Goal: Register for event/course

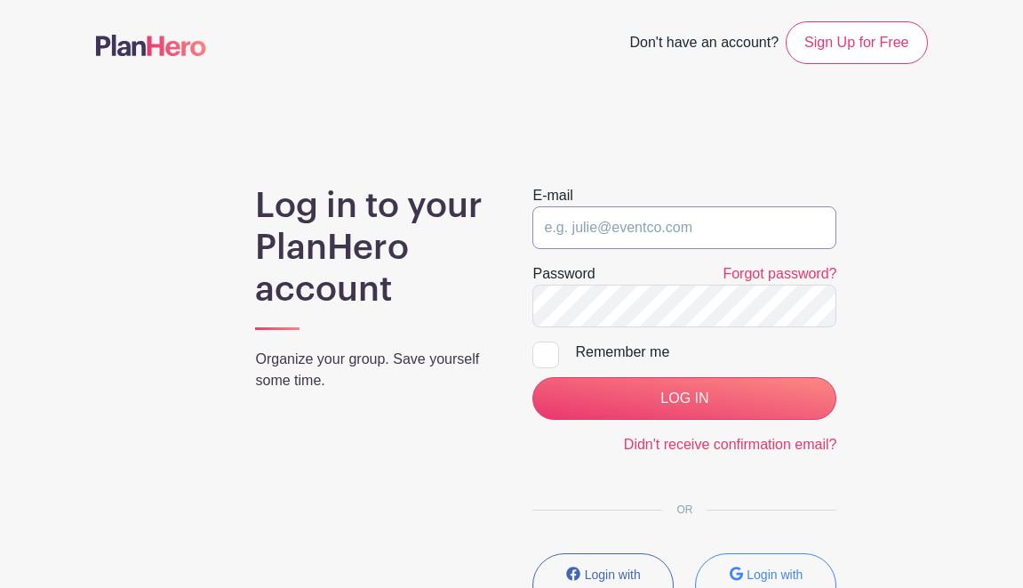
click at [594, 230] on input "email" at bounding box center [684, 227] width 304 height 43
type input "[EMAIL_ADDRESS][DOMAIN_NAME]"
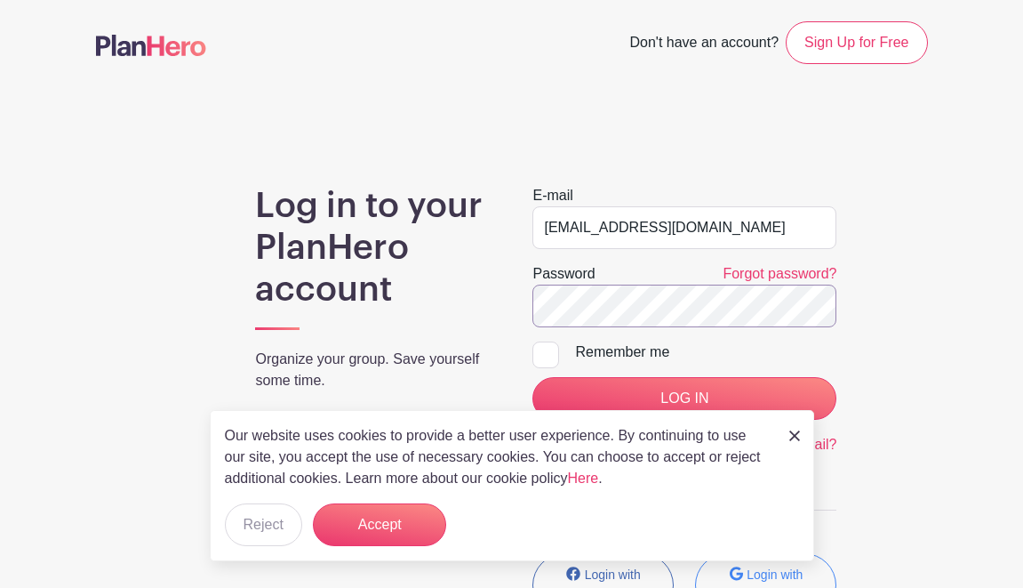
click at [532, 377] on input "LOG IN" at bounding box center [684, 398] width 304 height 43
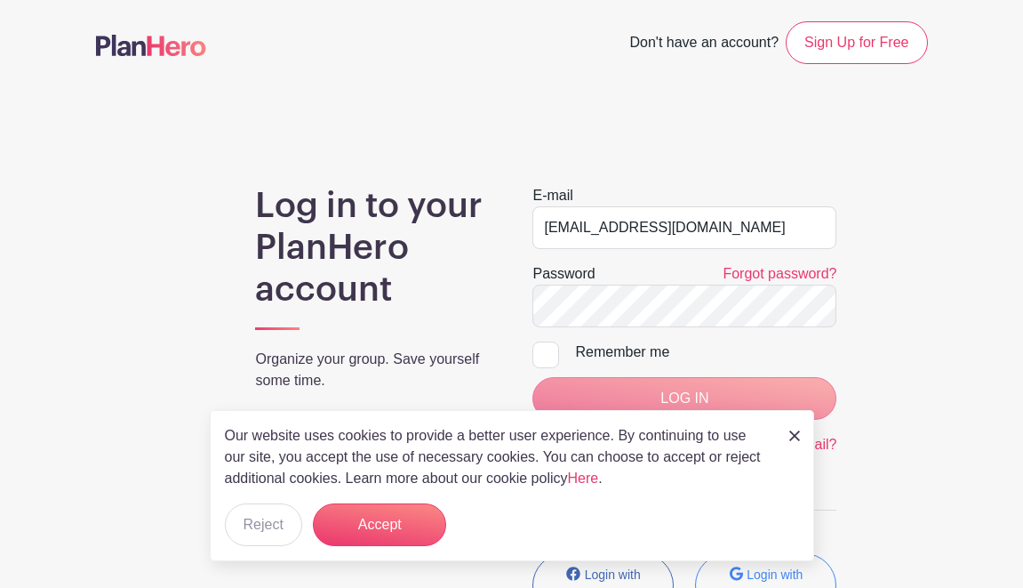
click at [796, 439] on img at bounding box center [794, 435] width 11 height 11
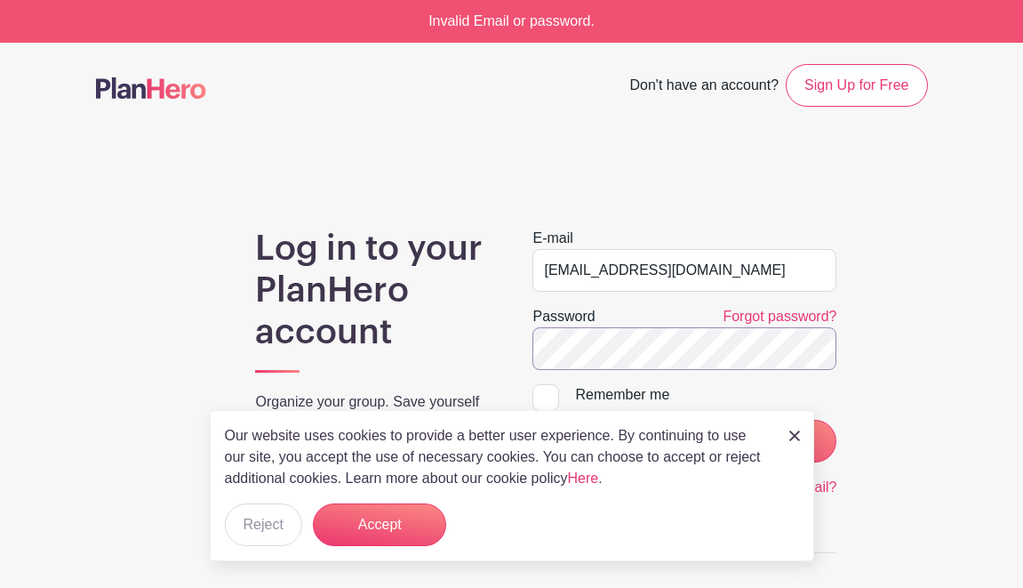
click at [532, 420] on input "LOG IN" at bounding box center [684, 441] width 304 height 43
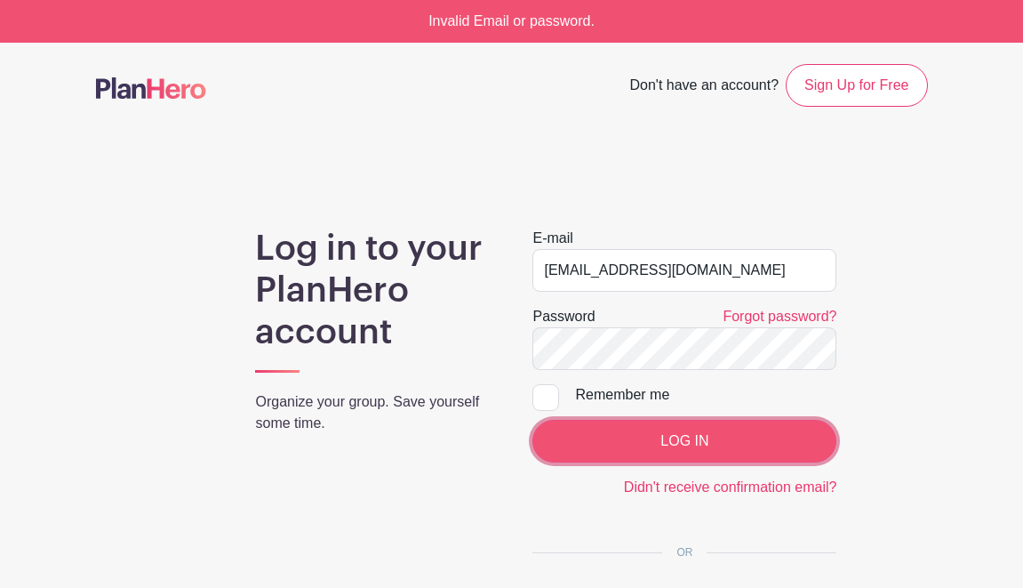
click at [648, 445] on input "LOG IN" at bounding box center [684, 441] width 304 height 43
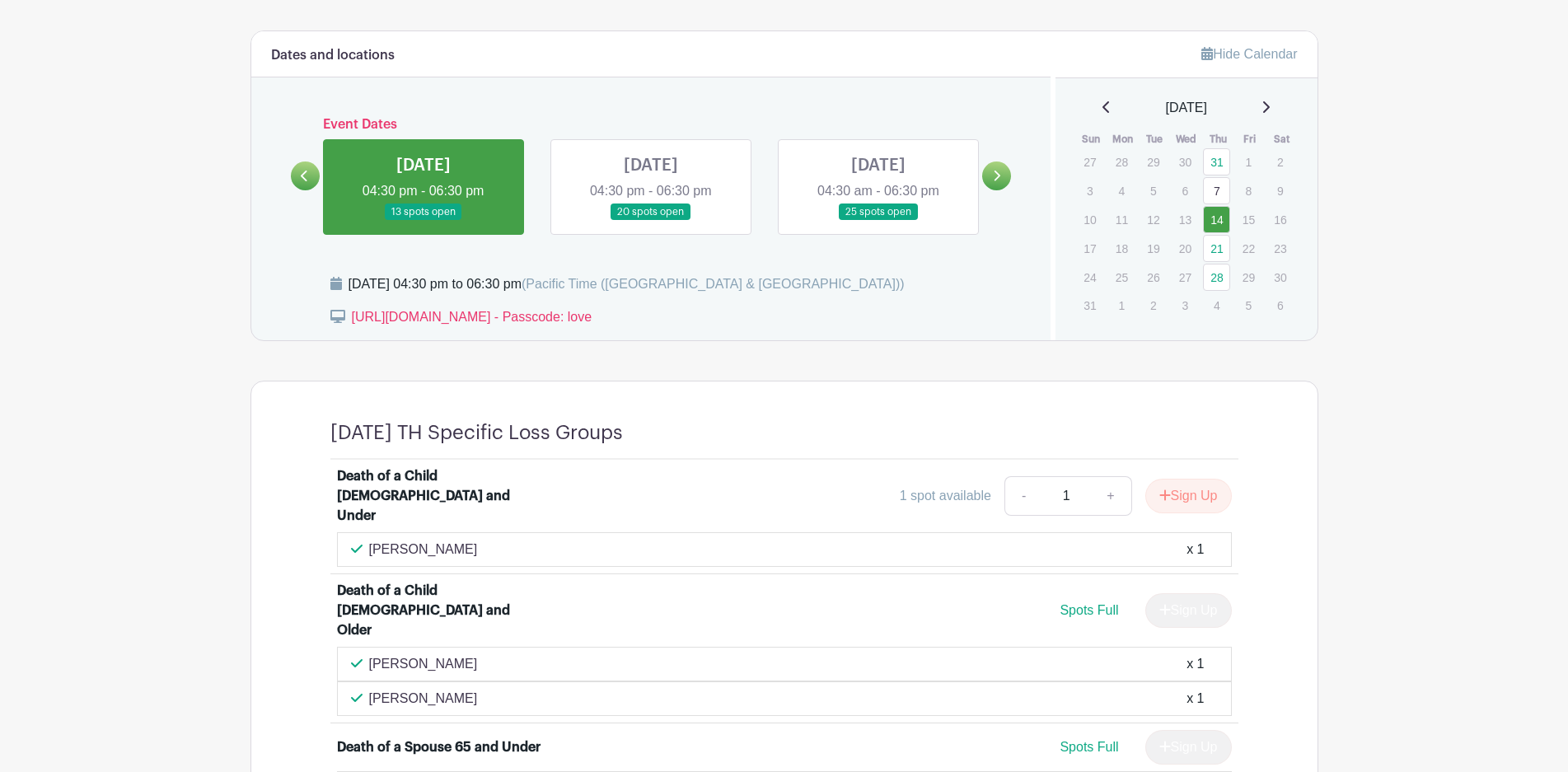
scroll to position [659, 0]
click at [651, 222] on link at bounding box center [651, 222] width 0 height 0
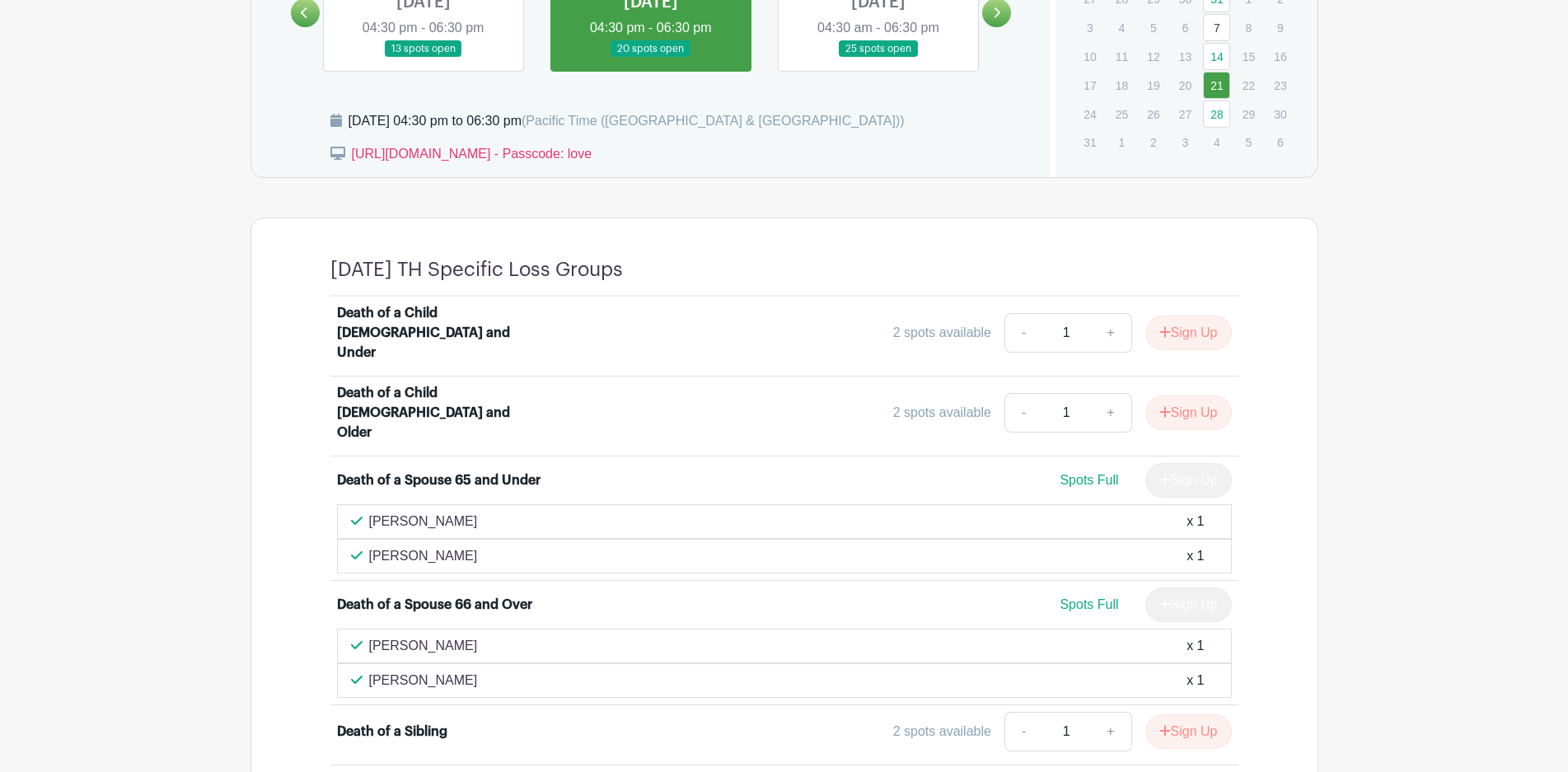
scroll to position [411, 0]
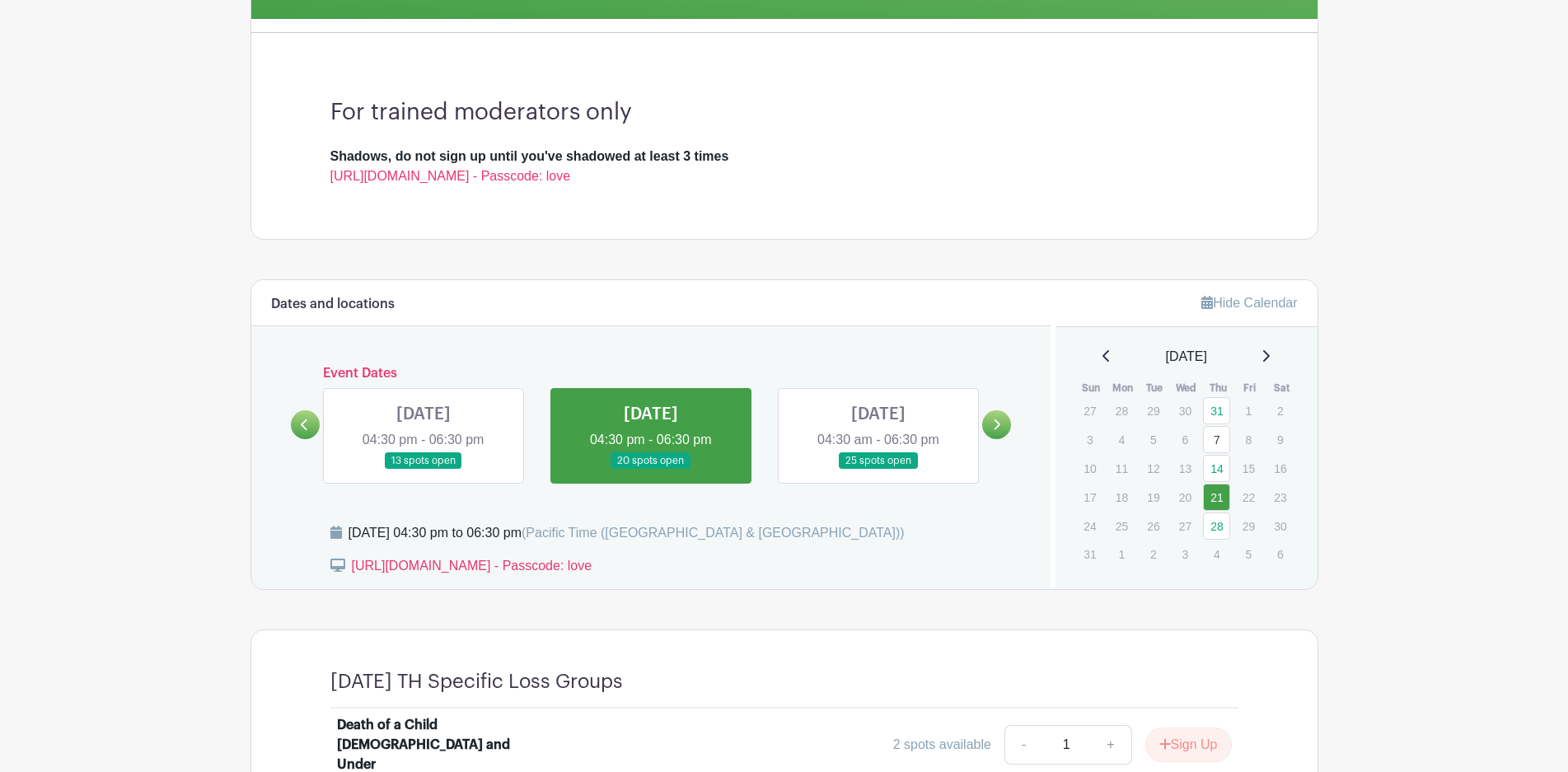
click at [879, 470] on link at bounding box center [879, 470] width 0 height 0
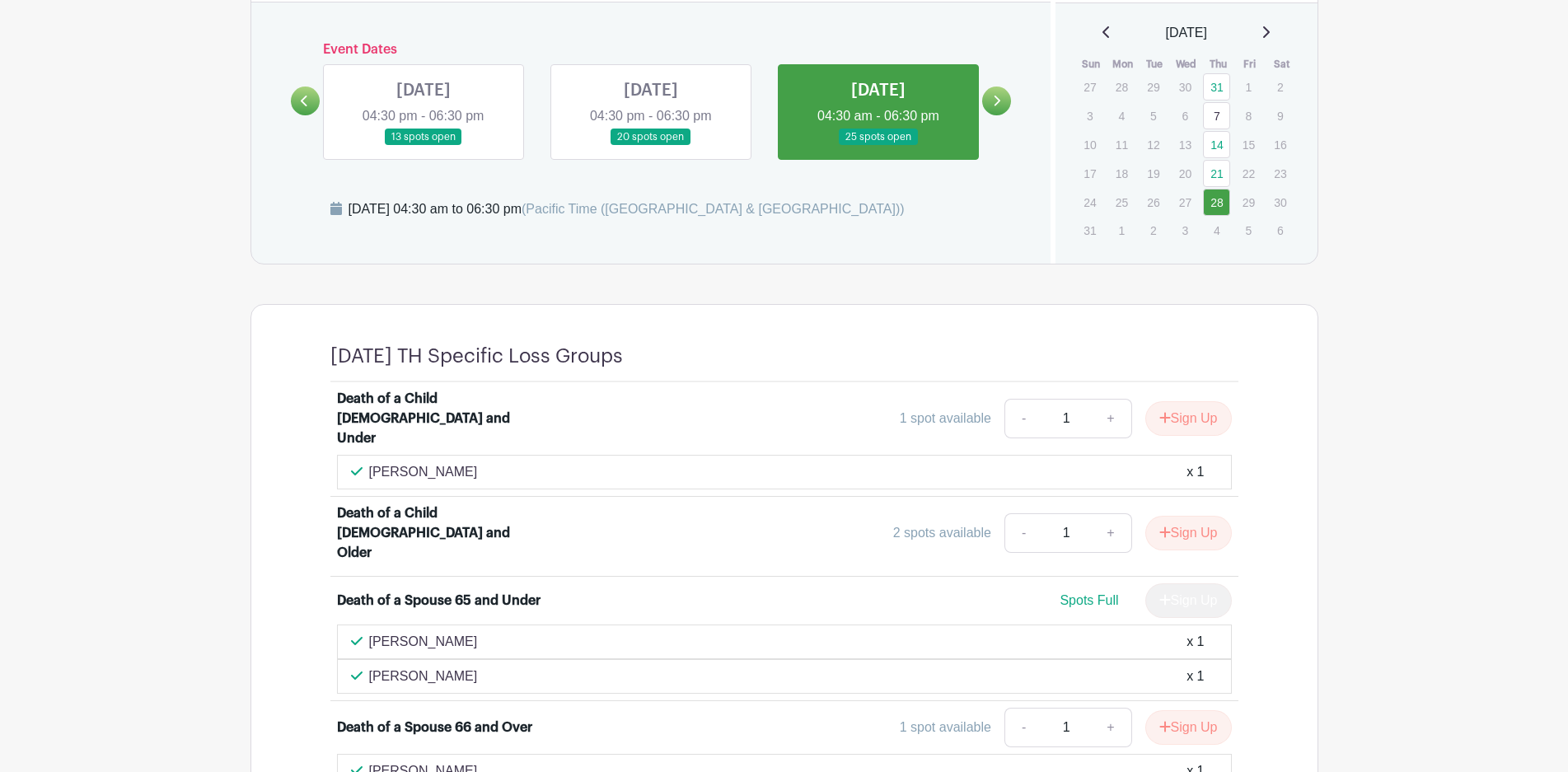
scroll to position [184, 0]
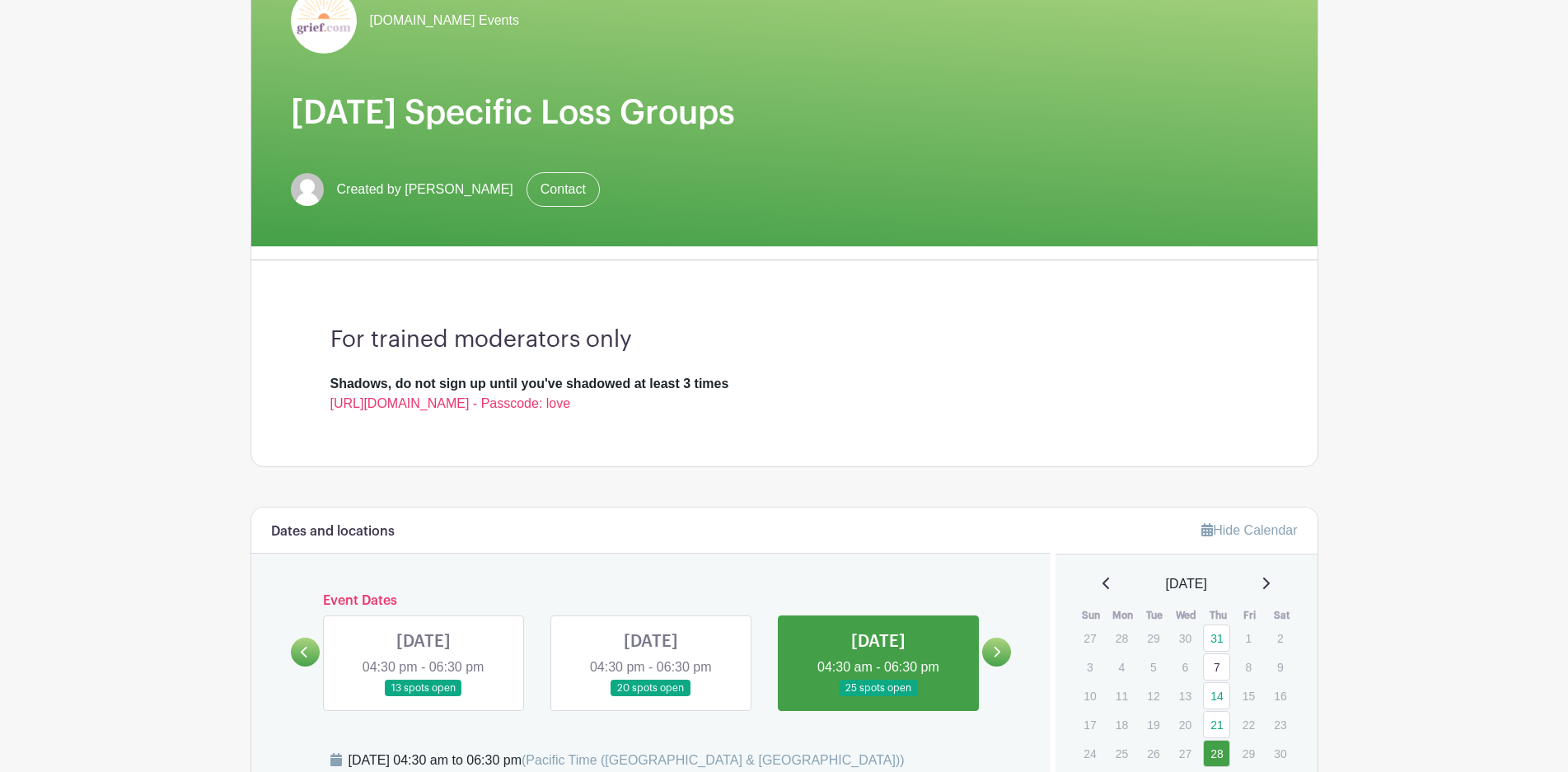
click at [994, 667] on div "Event Dates THU Jul 03, 2025 04:30 pm - 06:30 pm 65 spots open THU Jul 03, 2025…" at bounding box center [651, 652] width 721 height 118
click at [997, 658] on link at bounding box center [996, 652] width 29 height 29
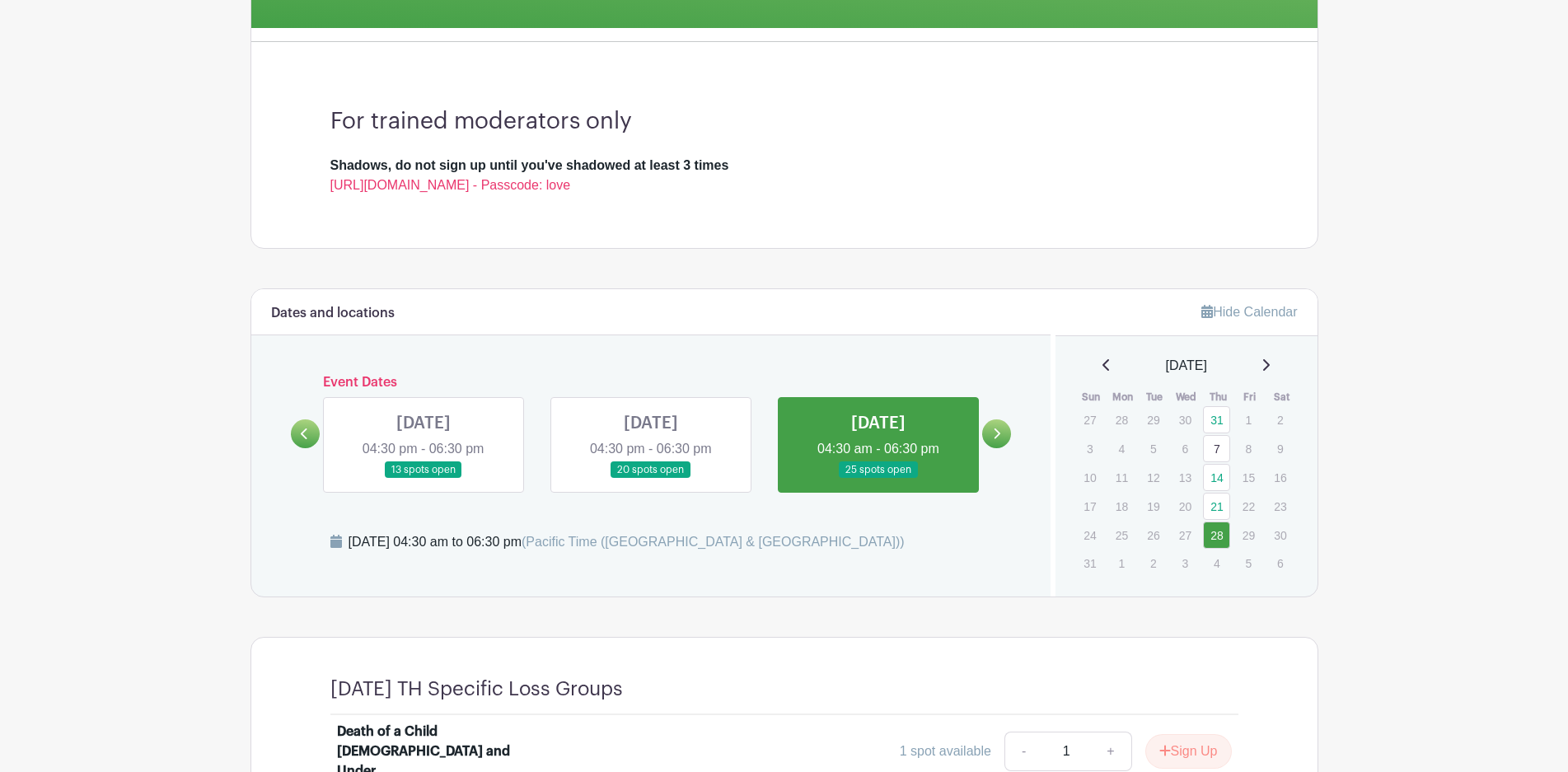
scroll to position [597, 0]
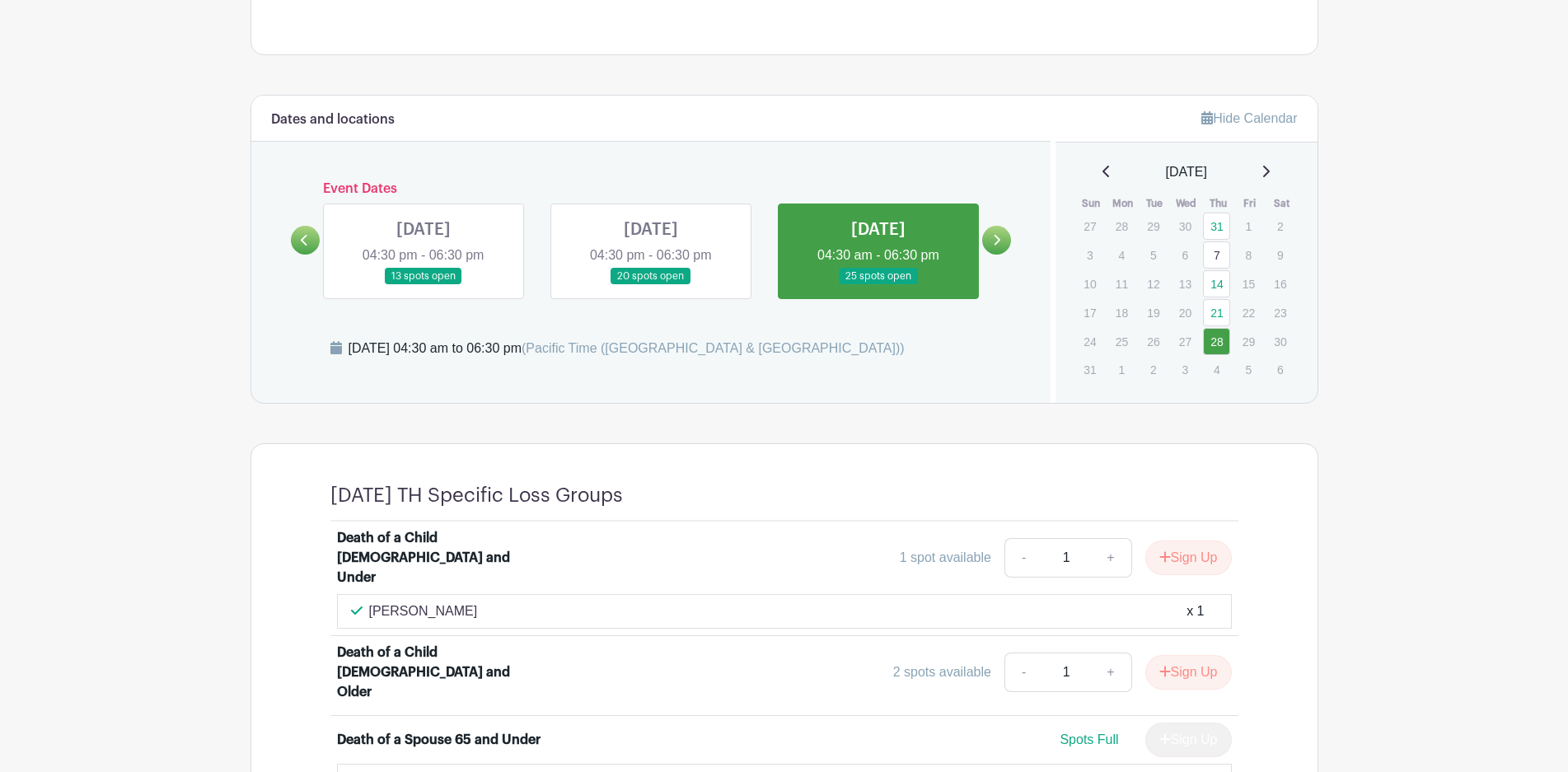
click at [424, 285] on link at bounding box center [424, 285] width 0 height 0
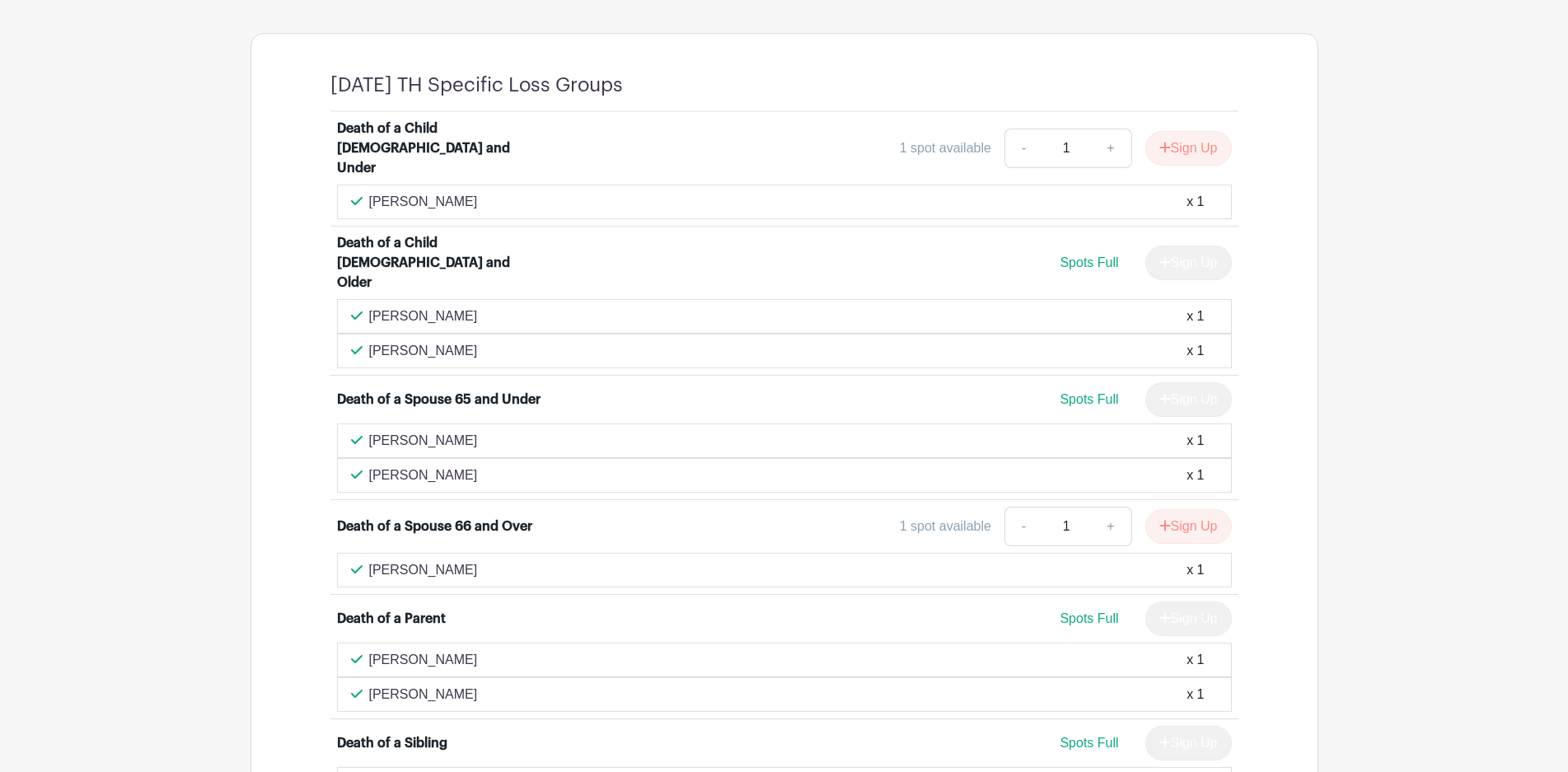
scroll to position [1585, 0]
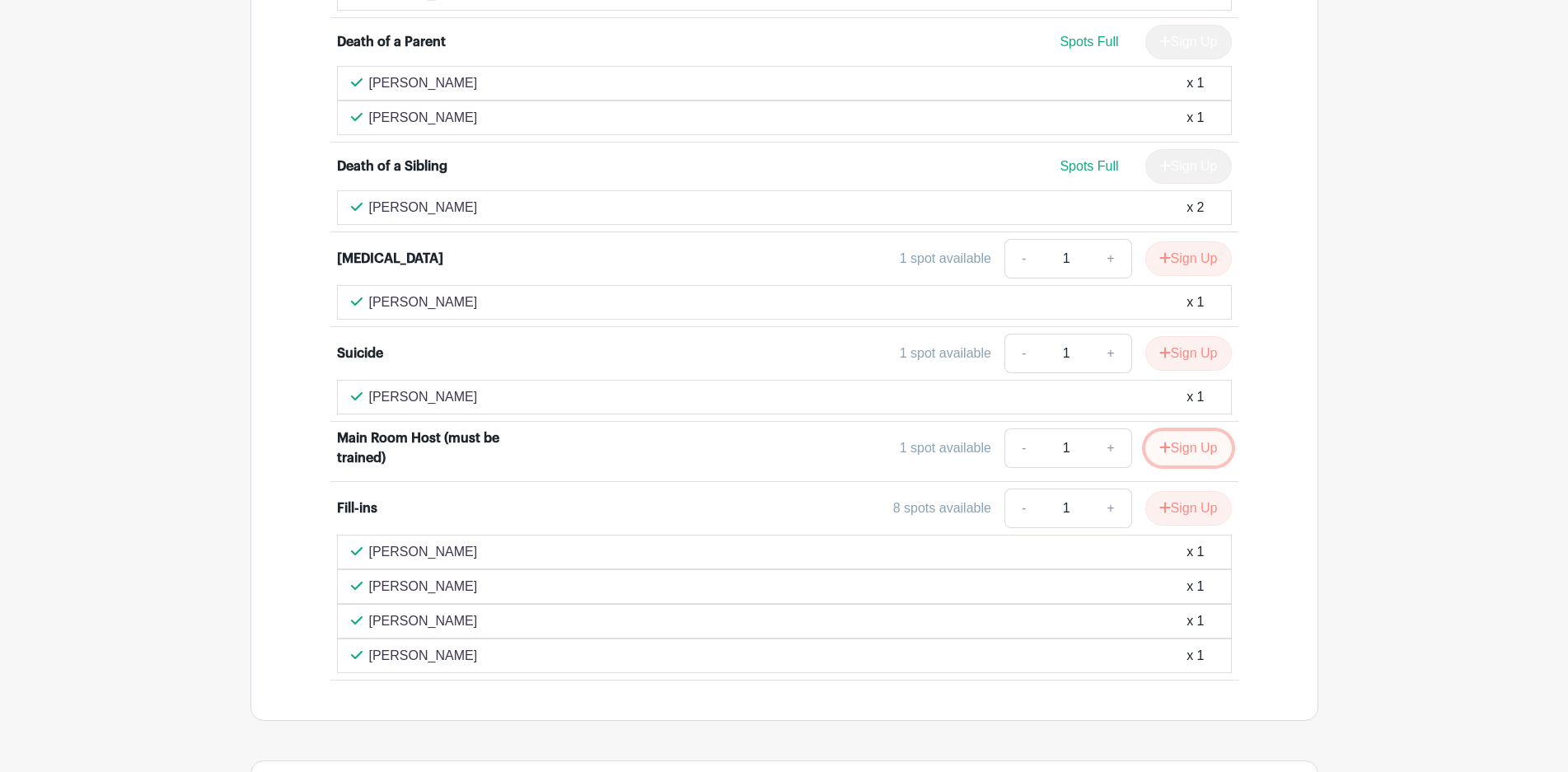
click at [1217, 431] on button "Sign Up" at bounding box center [1188, 448] width 86 height 34
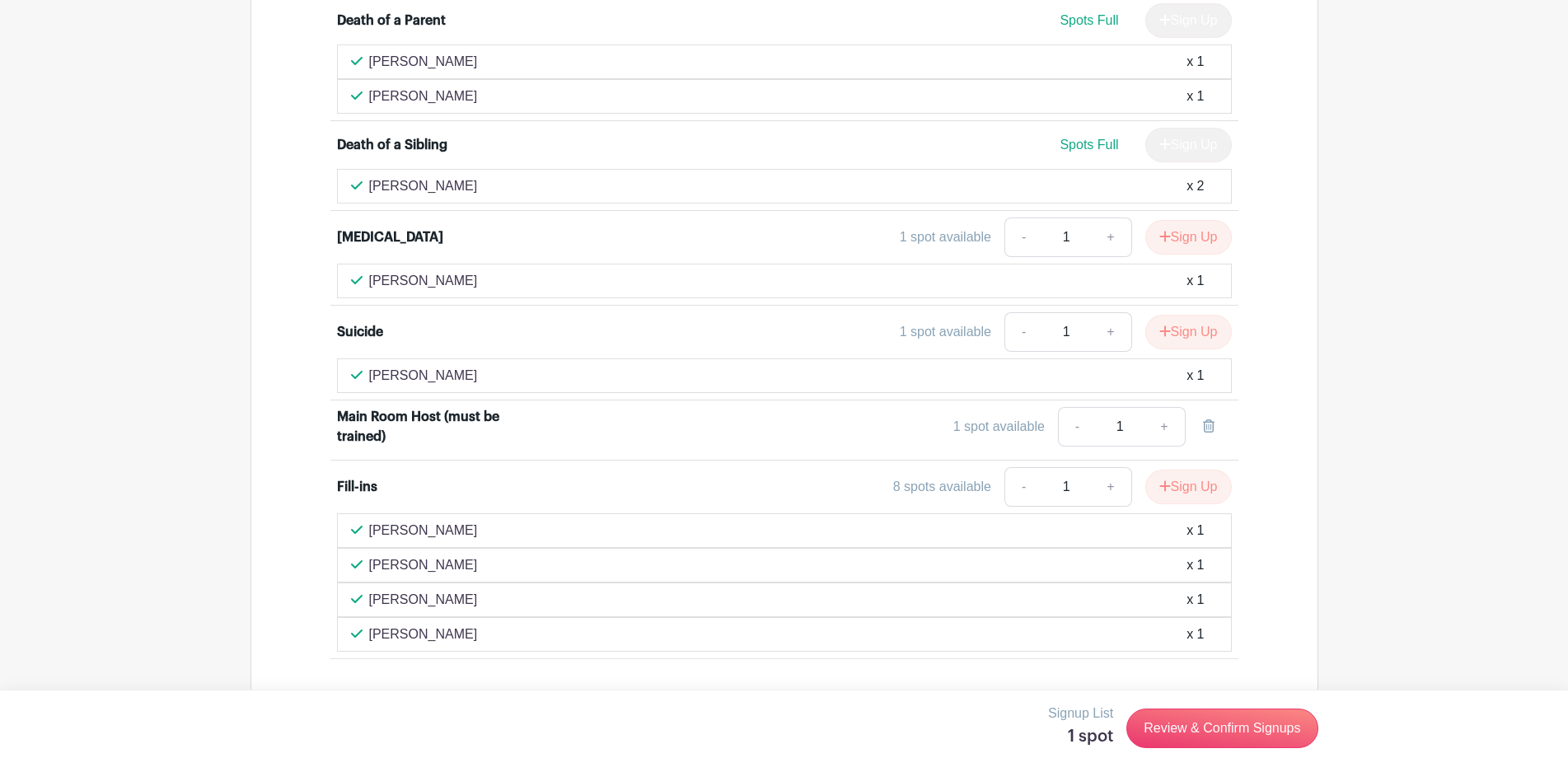
scroll to position [1448, 0]
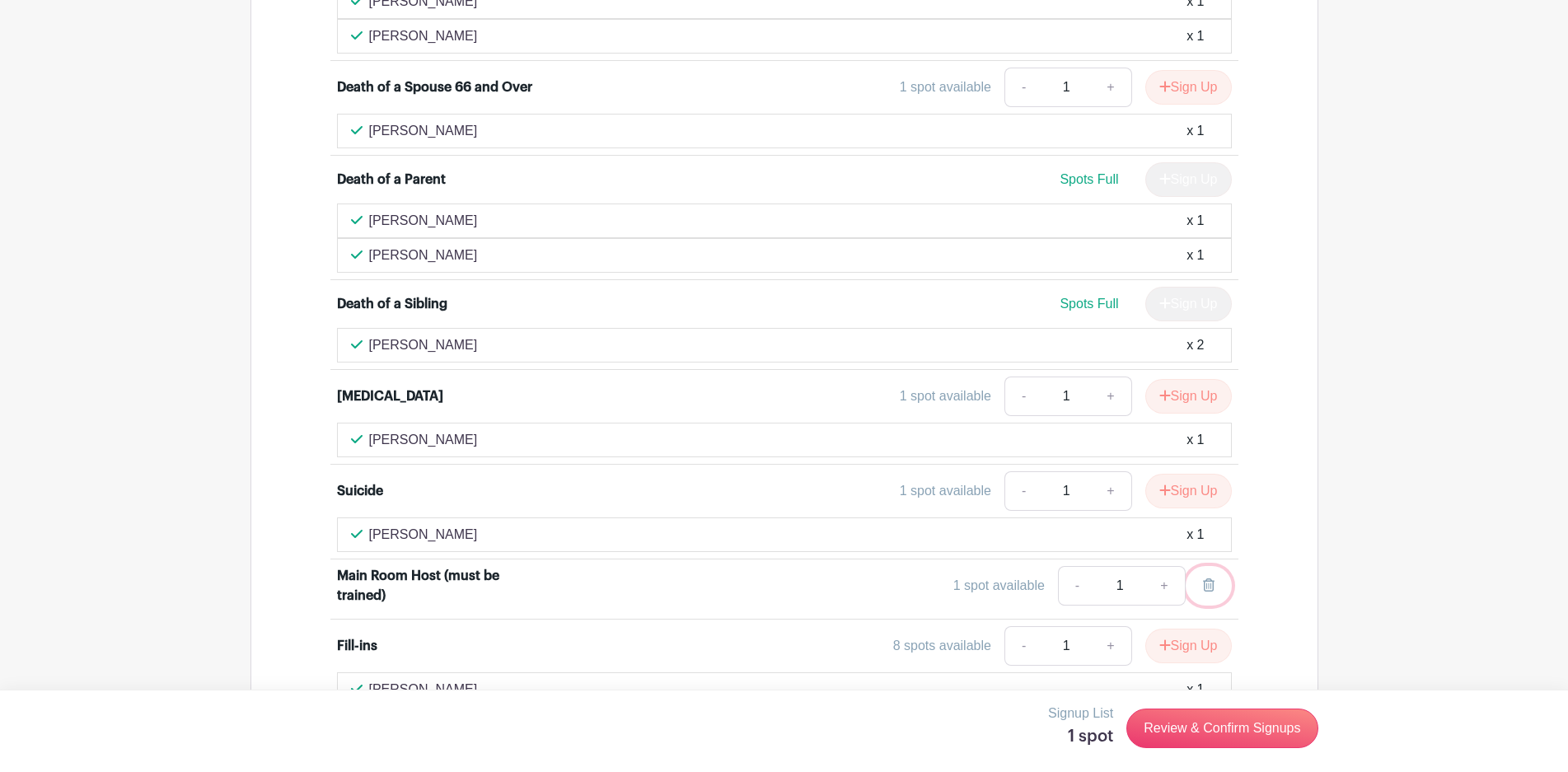
click at [1205, 578] on icon at bounding box center [1208, 585] width 11 height 13
click at [1015, 576] on div "1 spot available" at bounding box center [998, 585] width 92 height 19
click at [1009, 576] on div "1 spot available" at bounding box center [998, 585] width 92 height 19
click at [1196, 734] on link "Review & Confirm Signups" at bounding box center [1221, 728] width 191 height 40
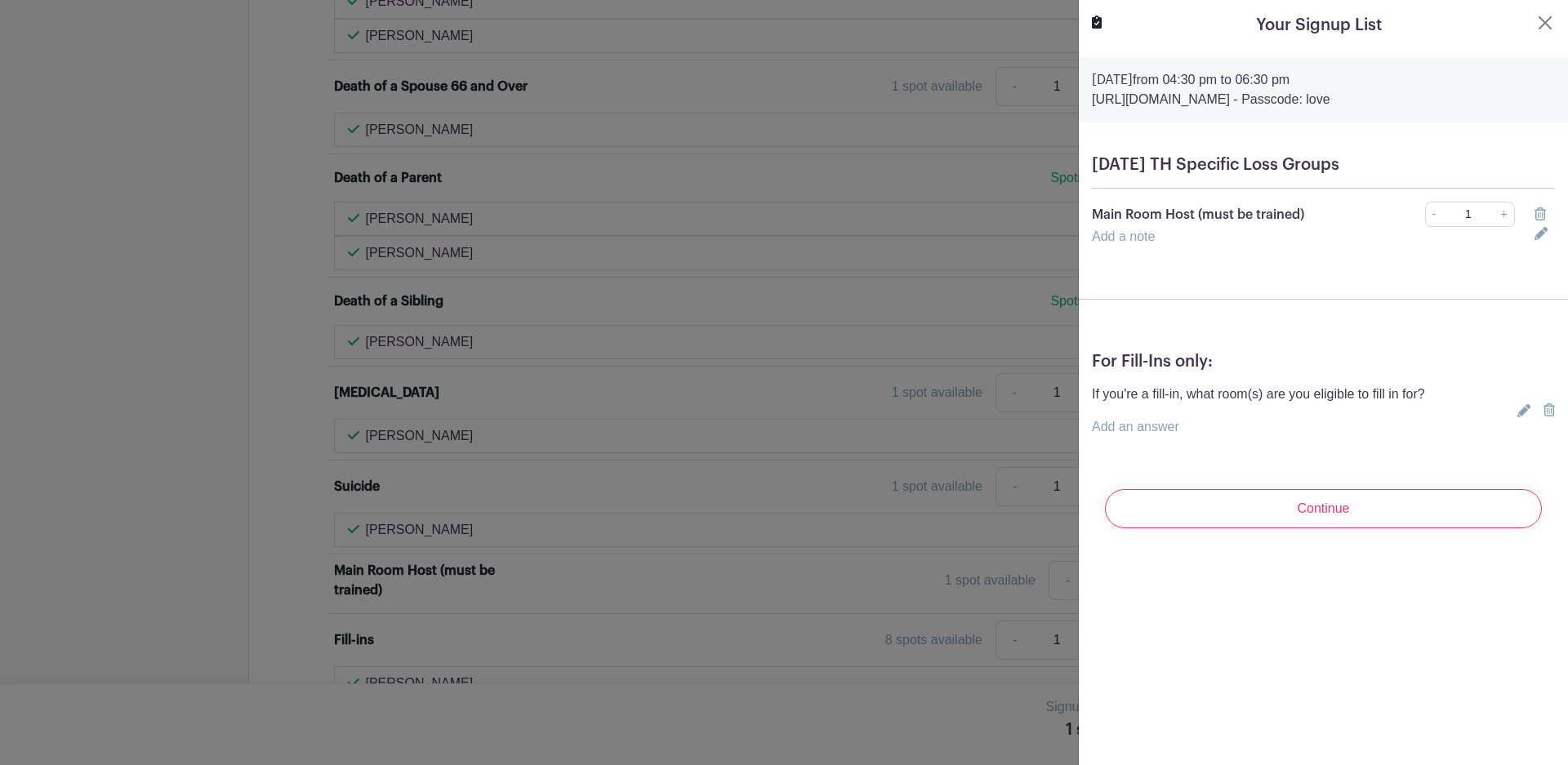
click at [1534, 238] on icon at bounding box center [1540, 233] width 13 height 13
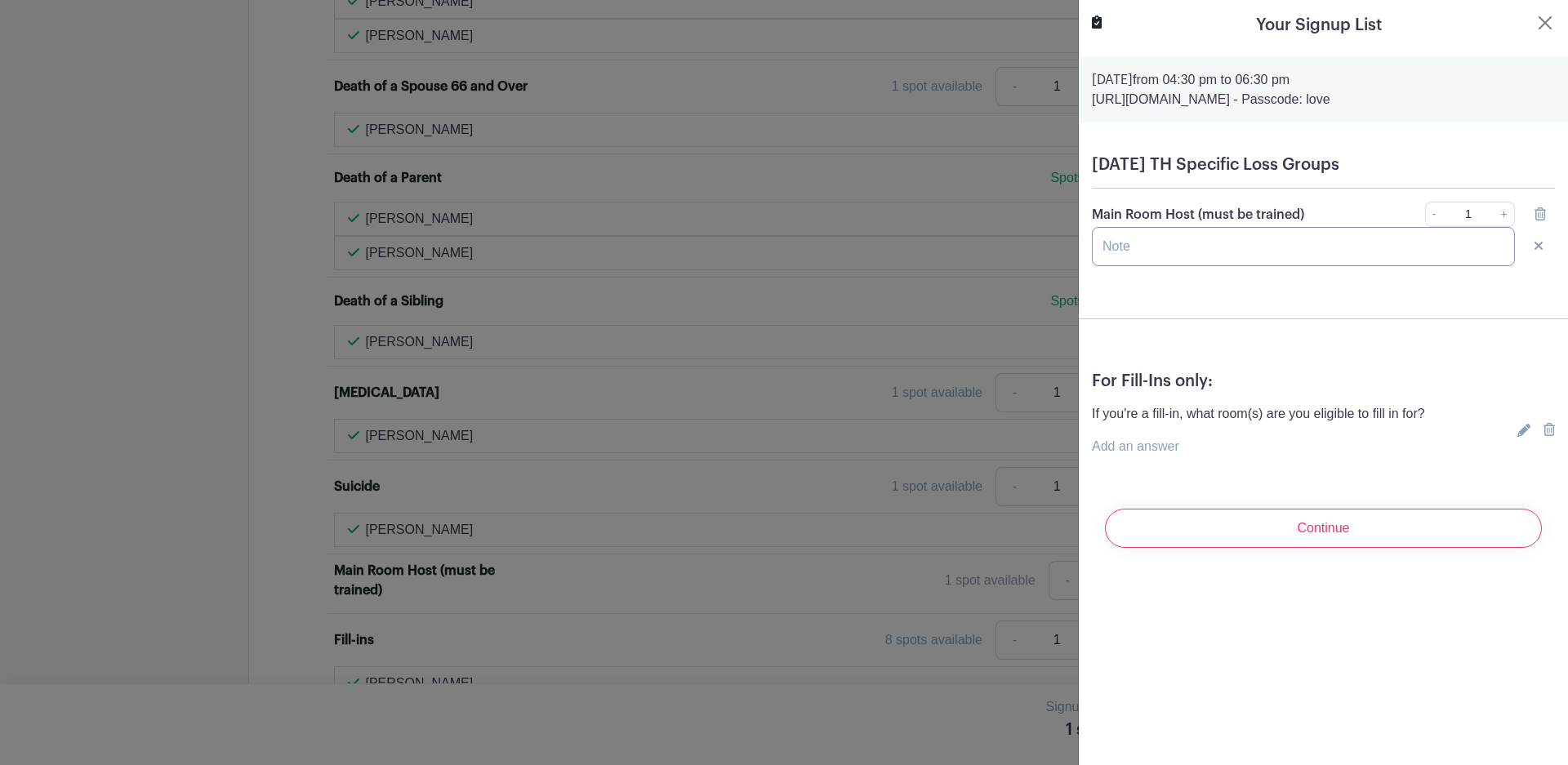
click at [1267, 246] on input "text" at bounding box center [1303, 246] width 423 height 39
click at [1466, 336] on form "Thursday, August 14, 2025 from 04:30 pm to 06:30 pm https://us02web.zoom.us/j/8…" at bounding box center [1323, 309] width 489 height 503
click at [1535, 30] on button "Close" at bounding box center [1544, 22] width 19 height 19
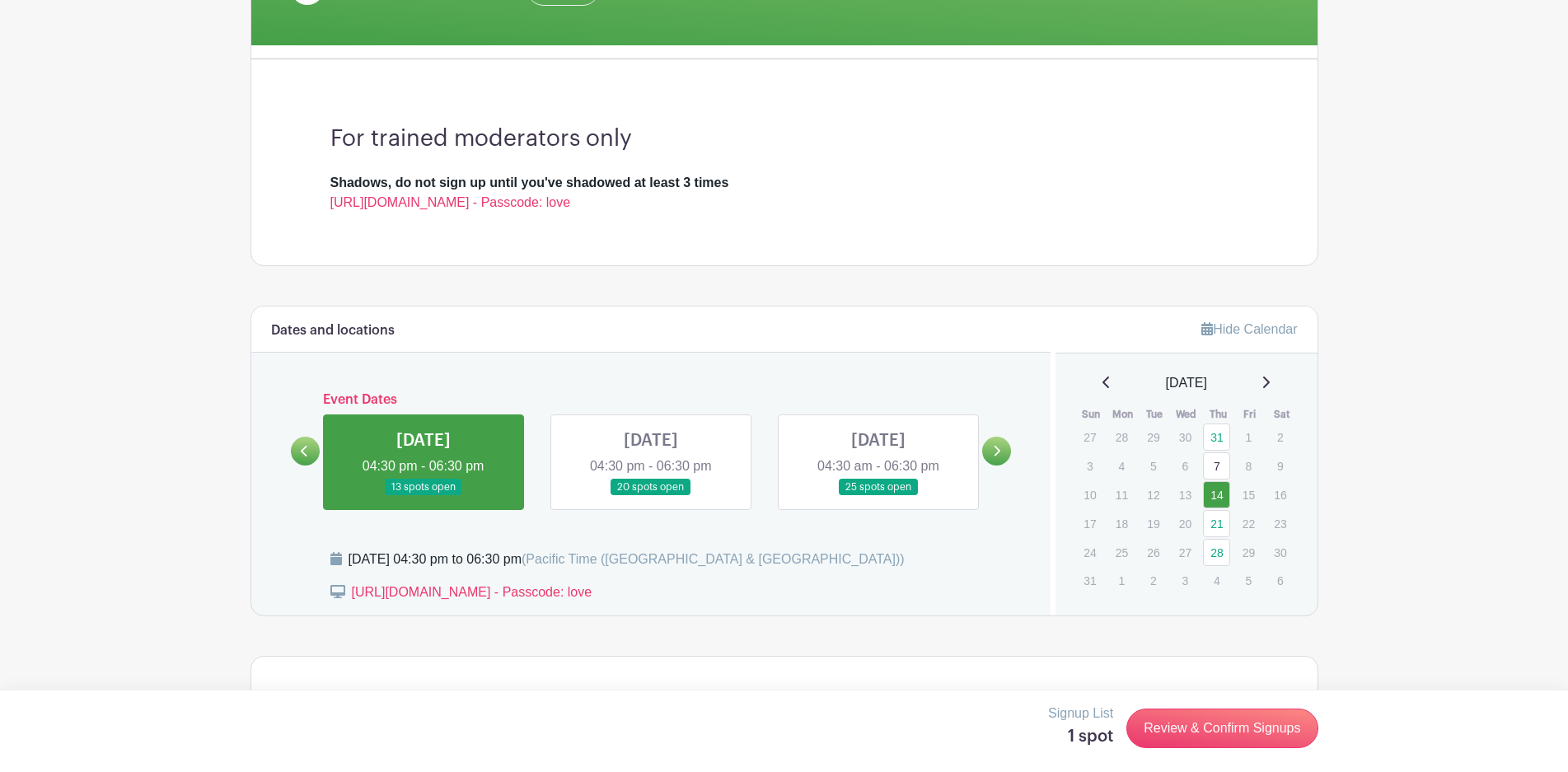
scroll to position [576, 0]
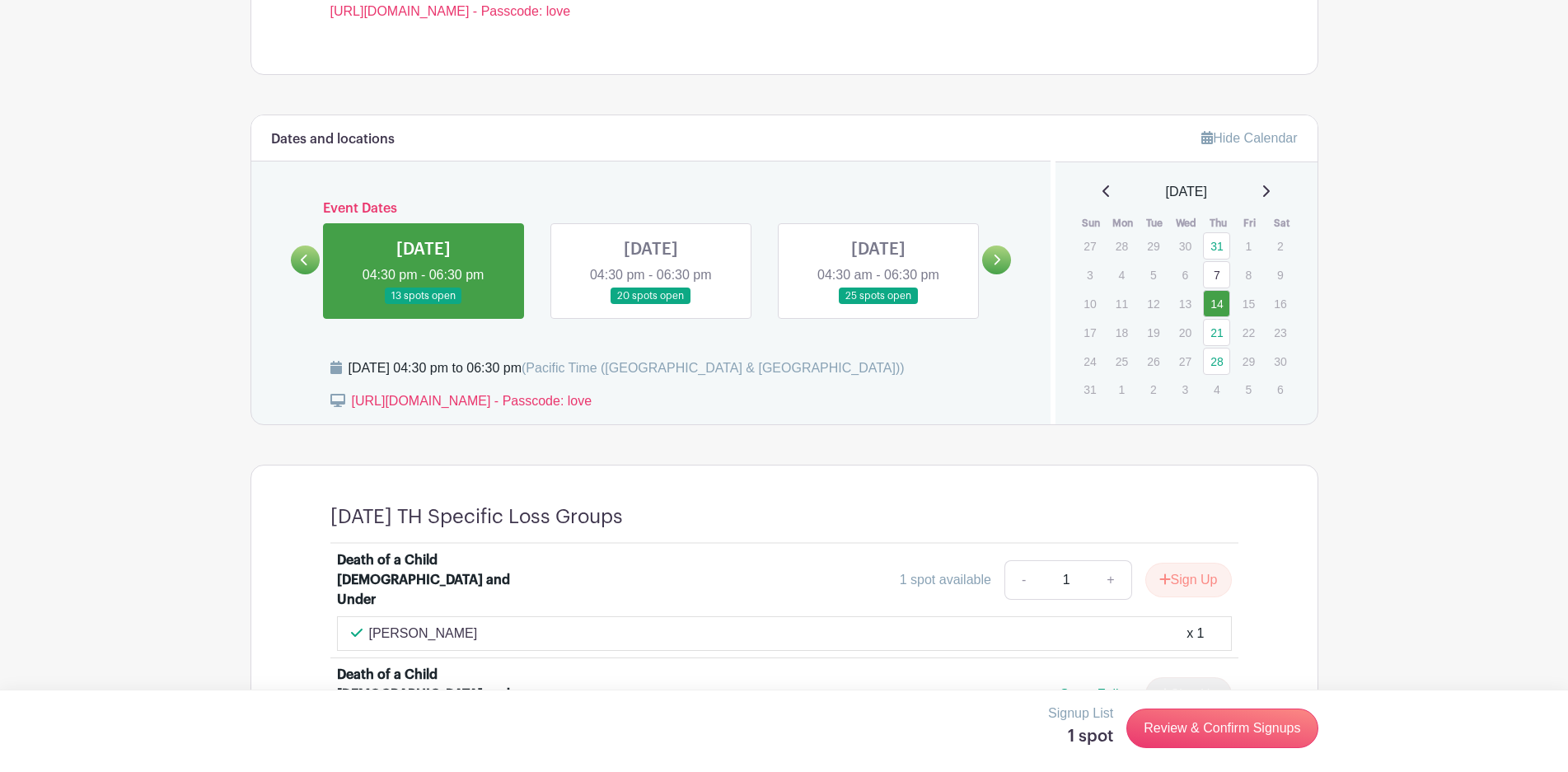
click at [651, 305] on link at bounding box center [651, 305] width 0 height 0
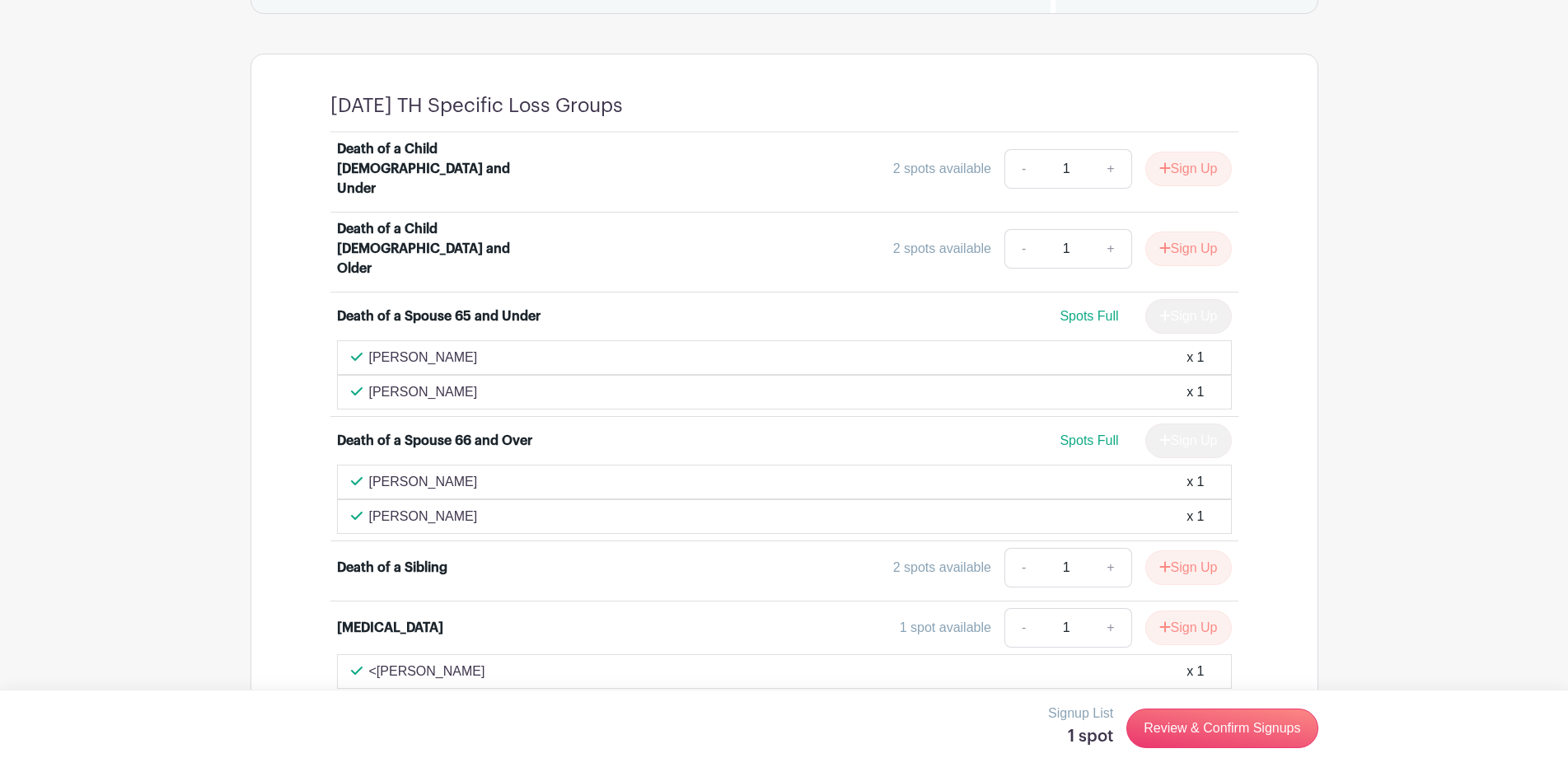
scroll to position [330, 0]
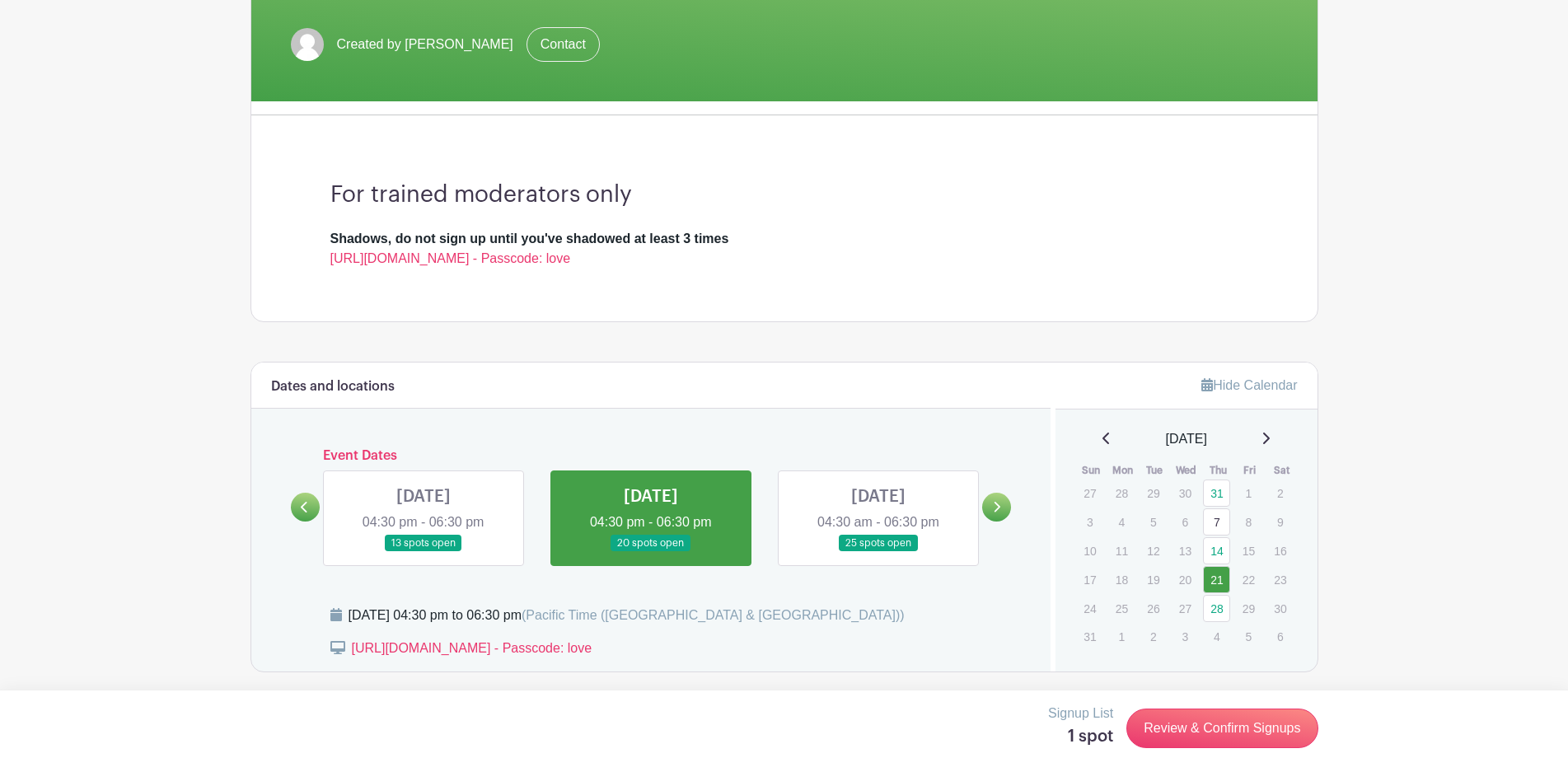
click at [879, 552] on link at bounding box center [879, 552] width 0 height 0
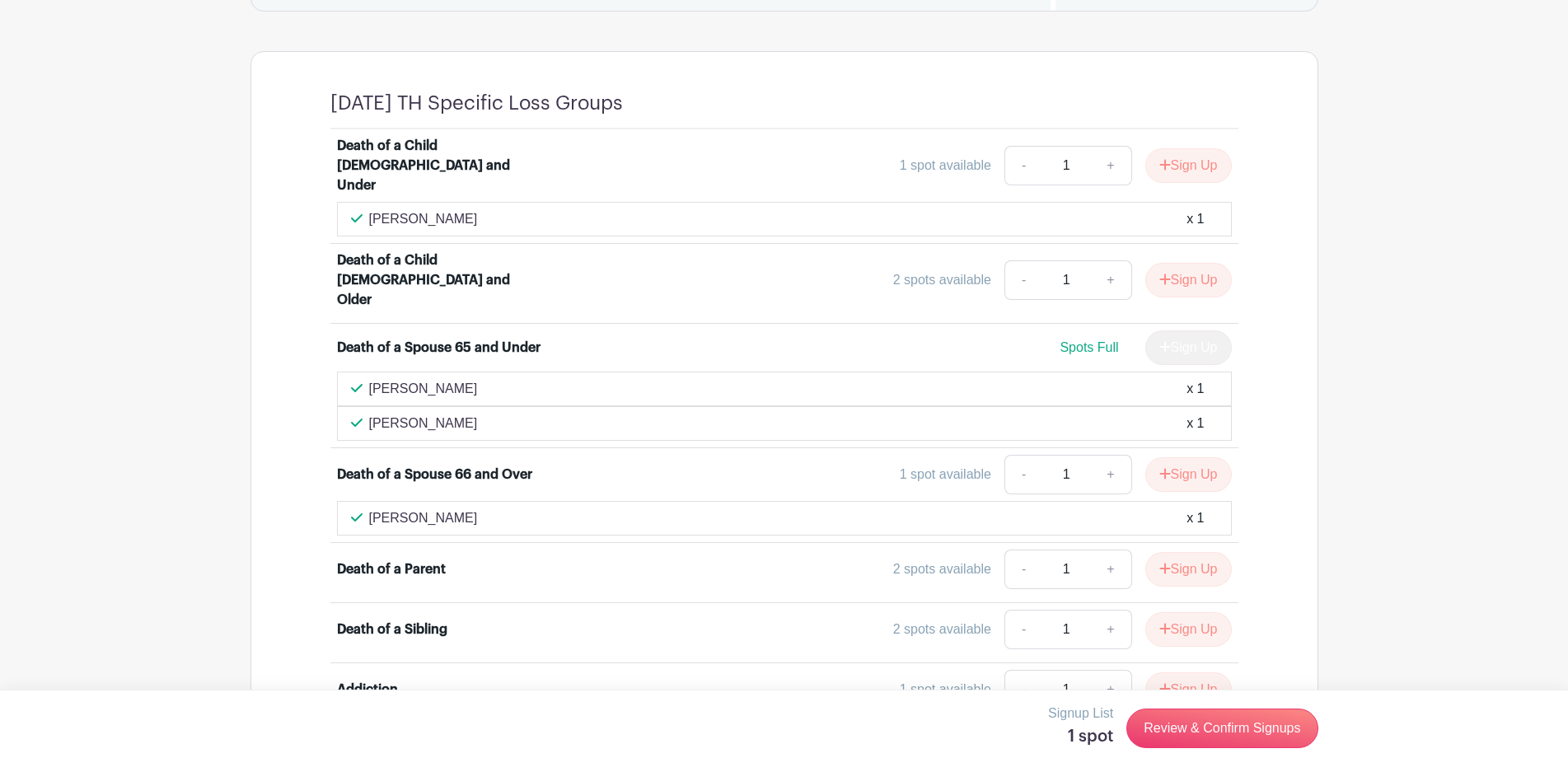
scroll to position [330, 0]
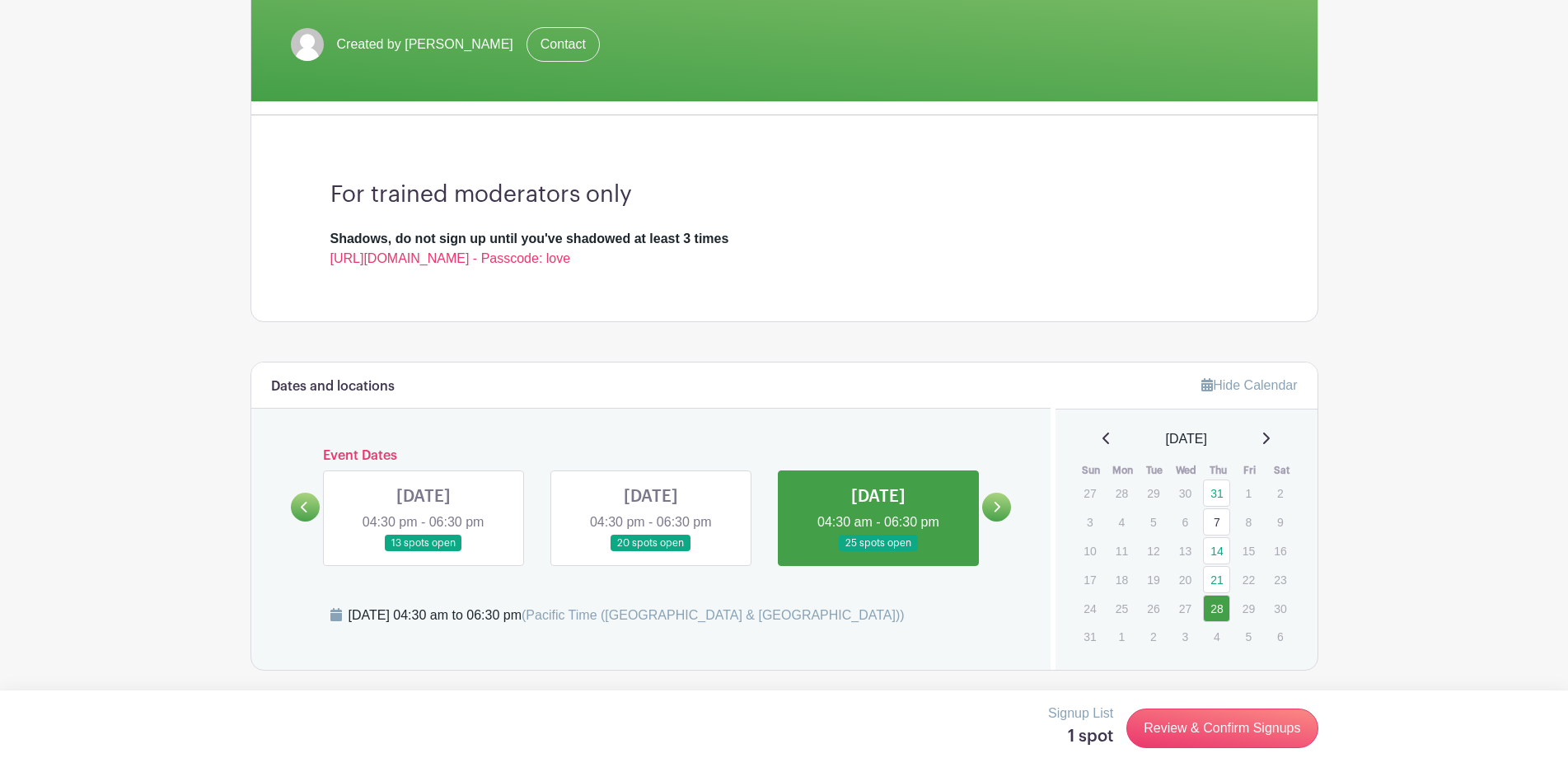
click at [424, 552] on link at bounding box center [424, 552] width 0 height 0
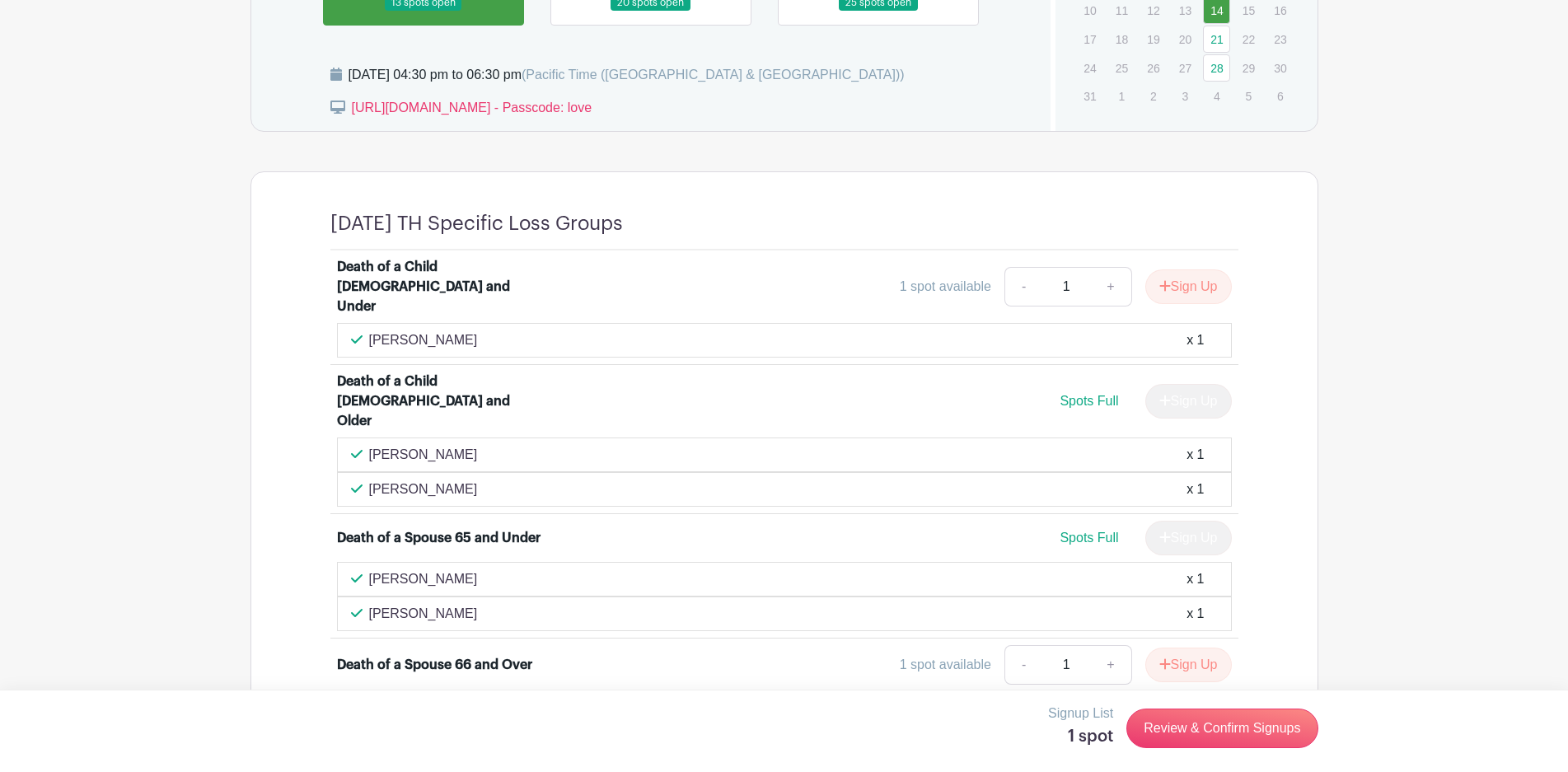
scroll to position [706, 0]
